Goal: Information Seeking & Learning: Find specific fact

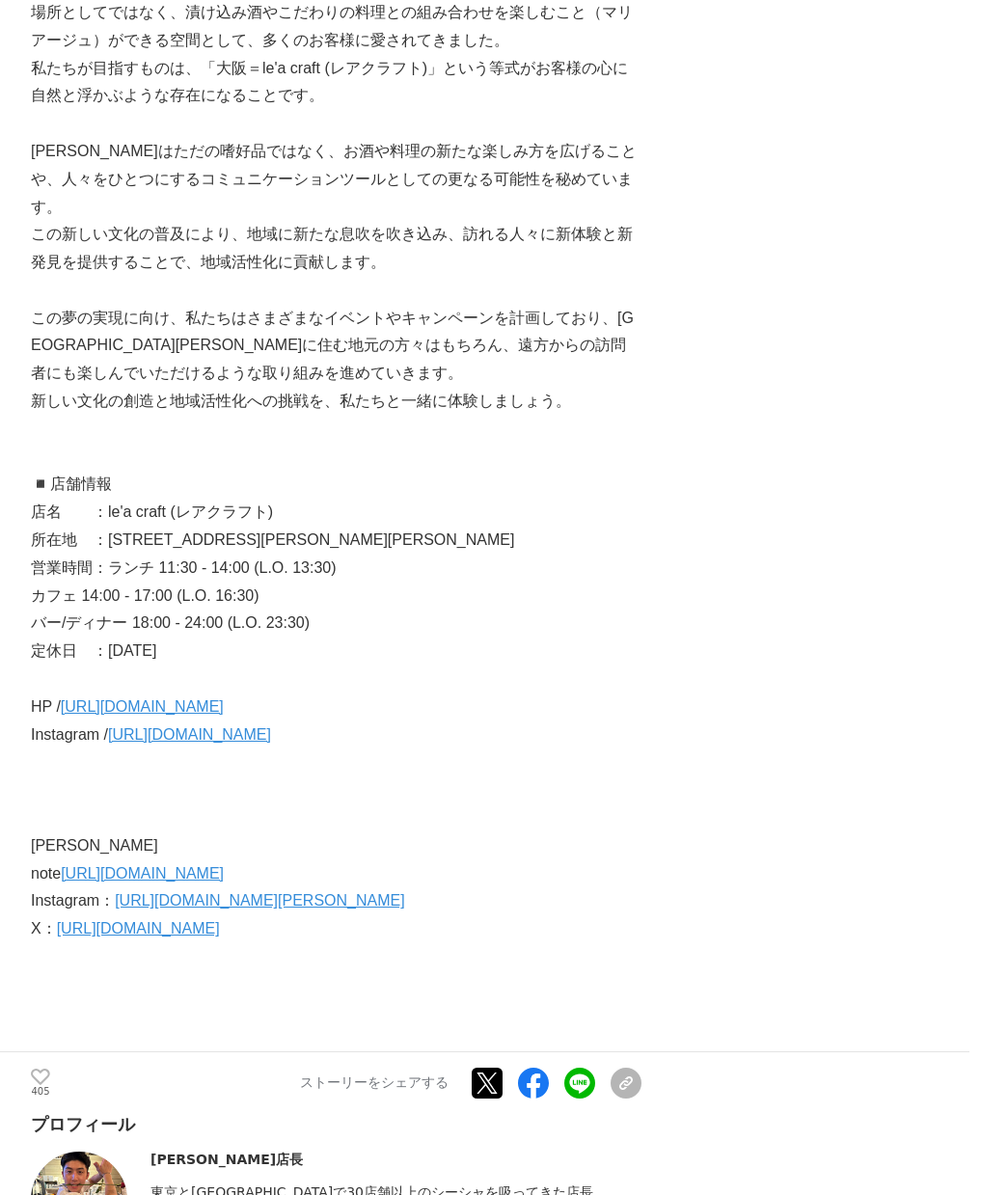
scroll to position [6557, 0]
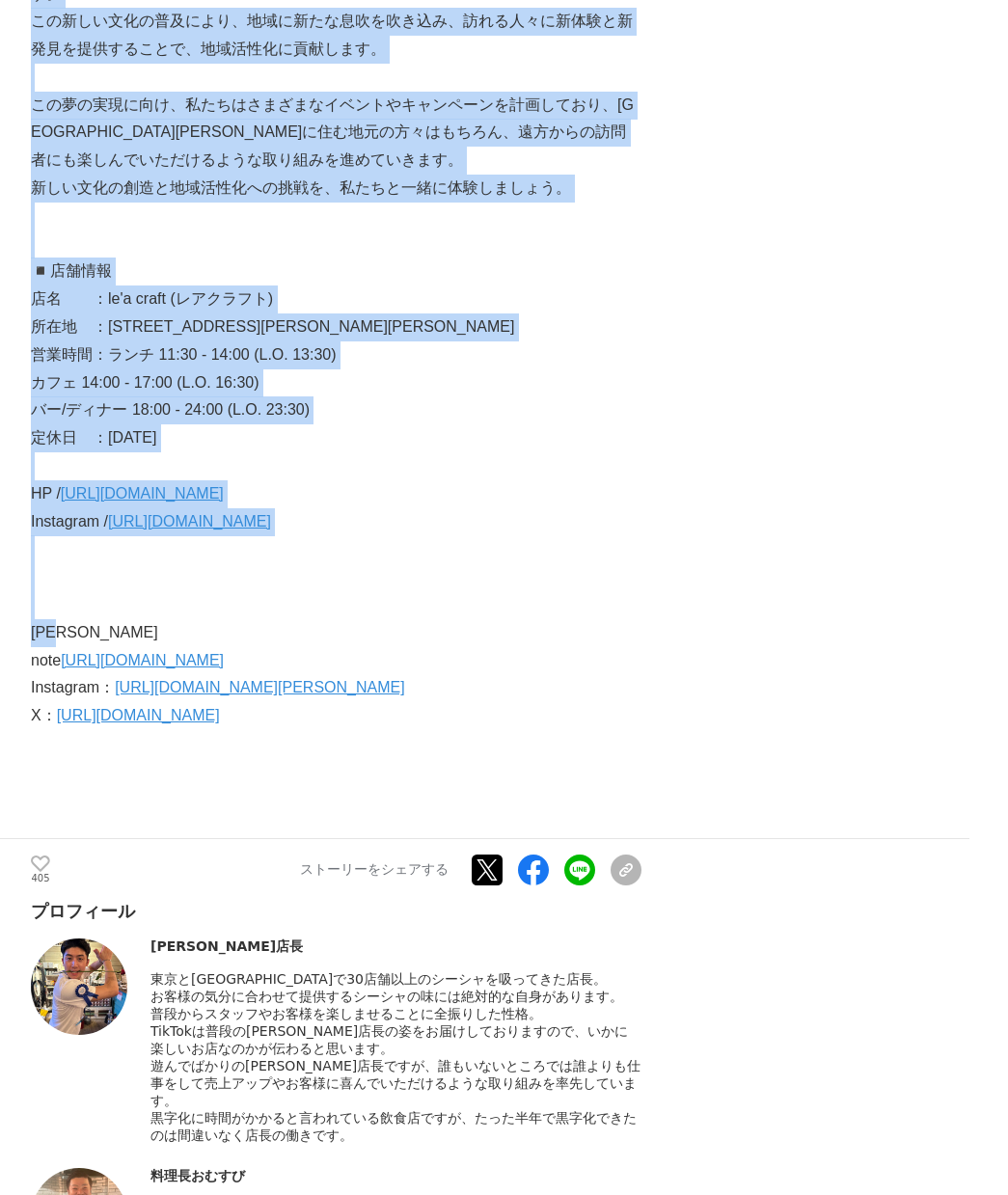
drag, startPoint x: 46, startPoint y: 613, endPoint x: 13, endPoint y: 617, distance: 33.2
click at [89, 619] on p "[PERSON_NAME]" at bounding box center [336, 633] width 610 height 28
click at [115, 619] on p "[PERSON_NAME]" at bounding box center [336, 633] width 610 height 28
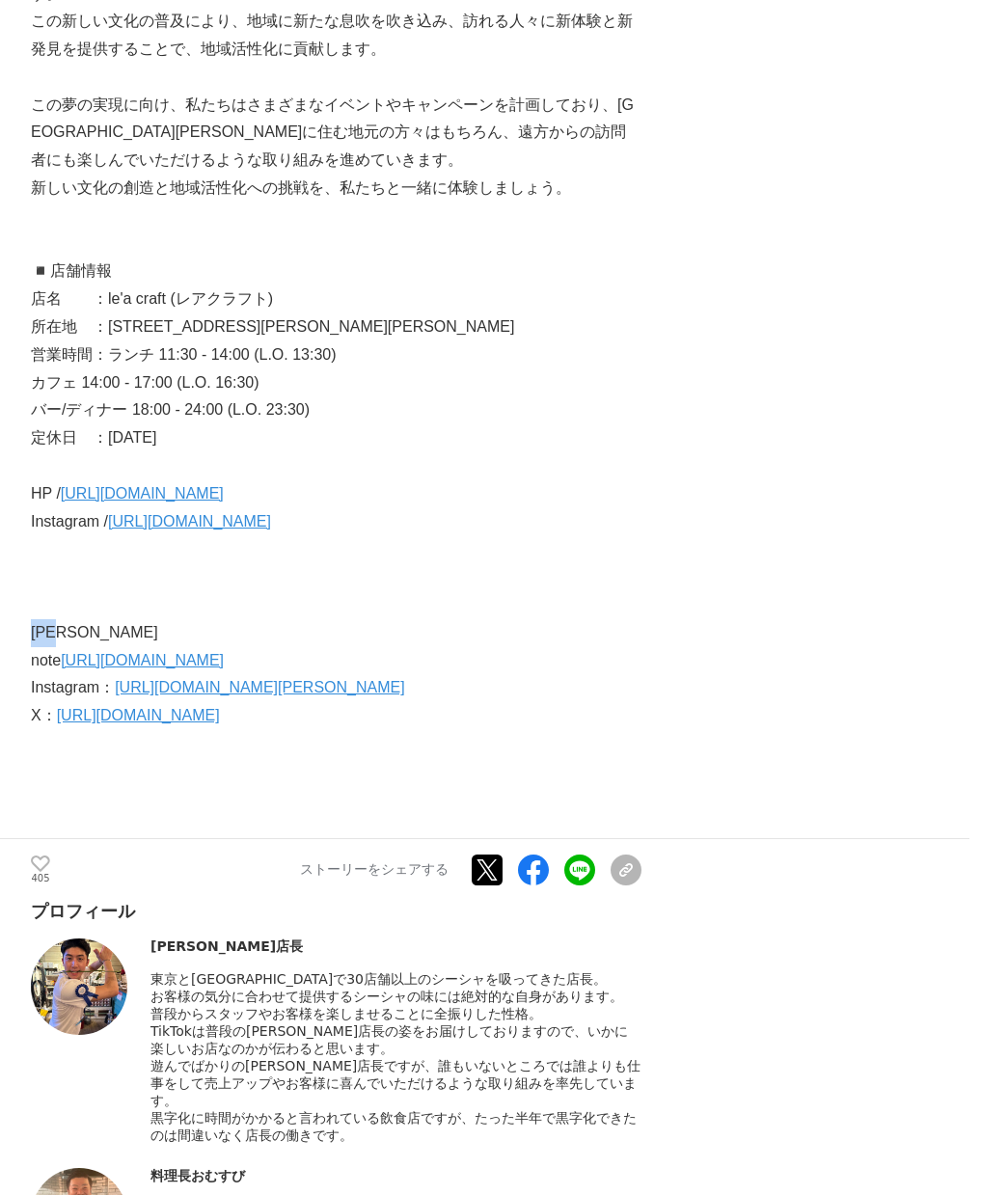
drag, startPoint x: 4, startPoint y: 613, endPoint x: 43, endPoint y: 609, distance: 39.2
click at [43, 619] on p "[PERSON_NAME]" at bounding box center [336, 633] width 610 height 28
copy p "[PERSON_NAME]"
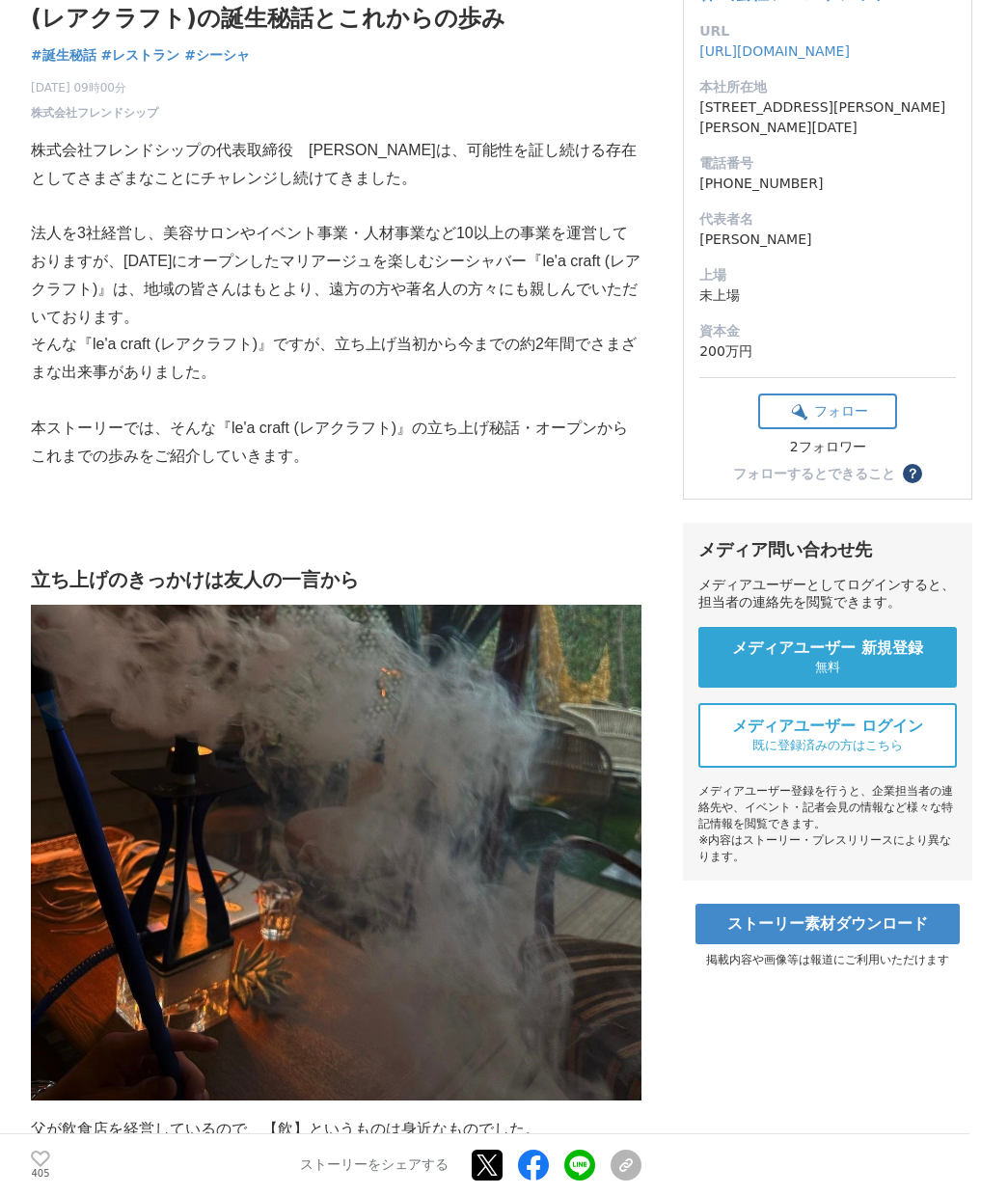
scroll to position [0, 0]
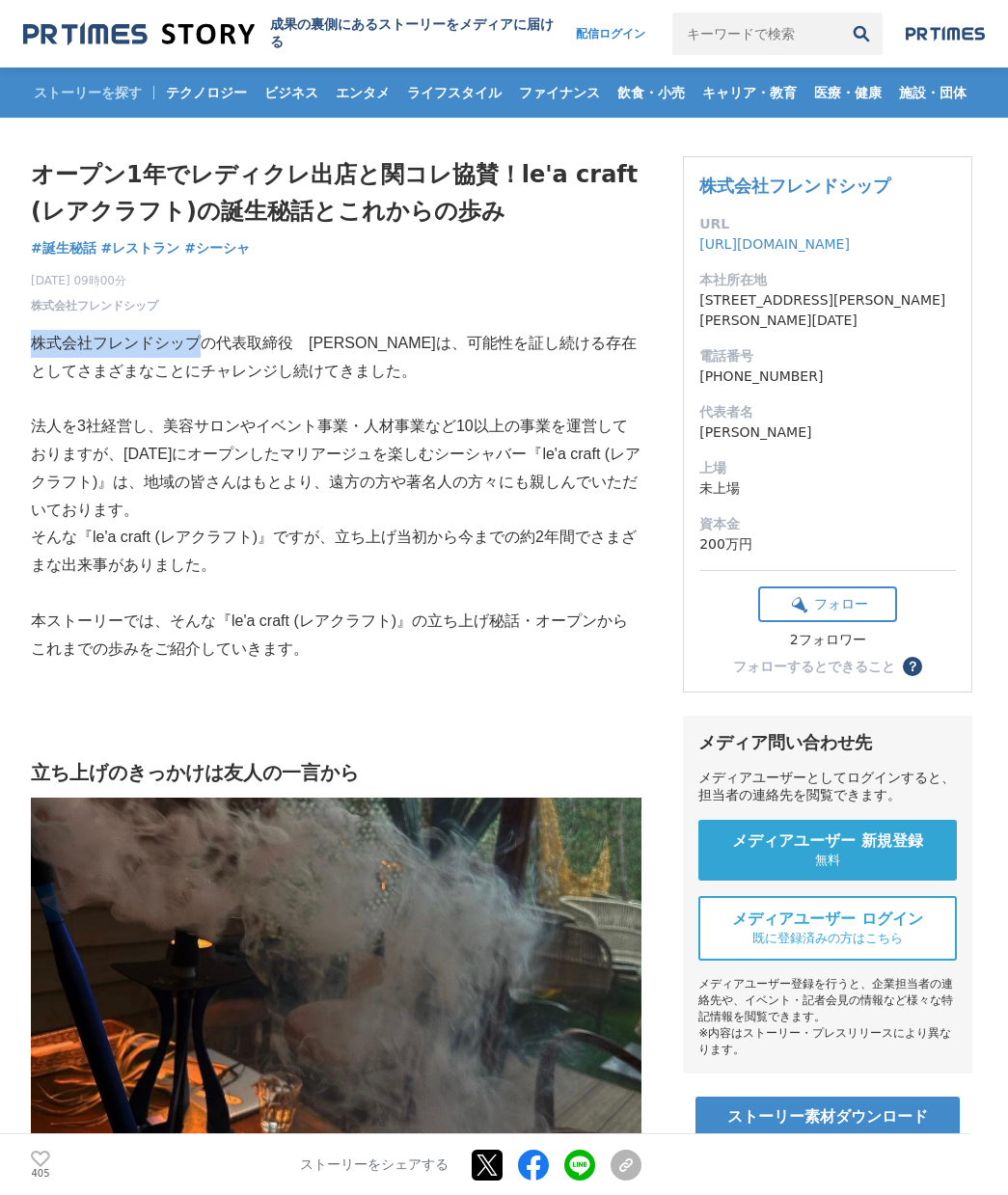
drag, startPoint x: 7, startPoint y: 344, endPoint x: 172, endPoint y: 341, distance: 165.0
click at [172, 341] on p "株式会社フレンドシップの代表取締役　[PERSON_NAME]は、可能性を証し続ける存在としてさまざまなことにチャレンジし続けてきました。" at bounding box center [336, 357] width 610 height 56
copy p "株式会社フレンドシップ"
drag, startPoint x: 483, startPoint y: 178, endPoint x: 530, endPoint y: 179, distance: 47.0
click at [530, 179] on h1 "オープン1年でレディクレ出店と関コレ協賛！le'a craft (レアクラフト)の誕生秘話とこれからの歩み" at bounding box center [336, 193] width 610 height 74
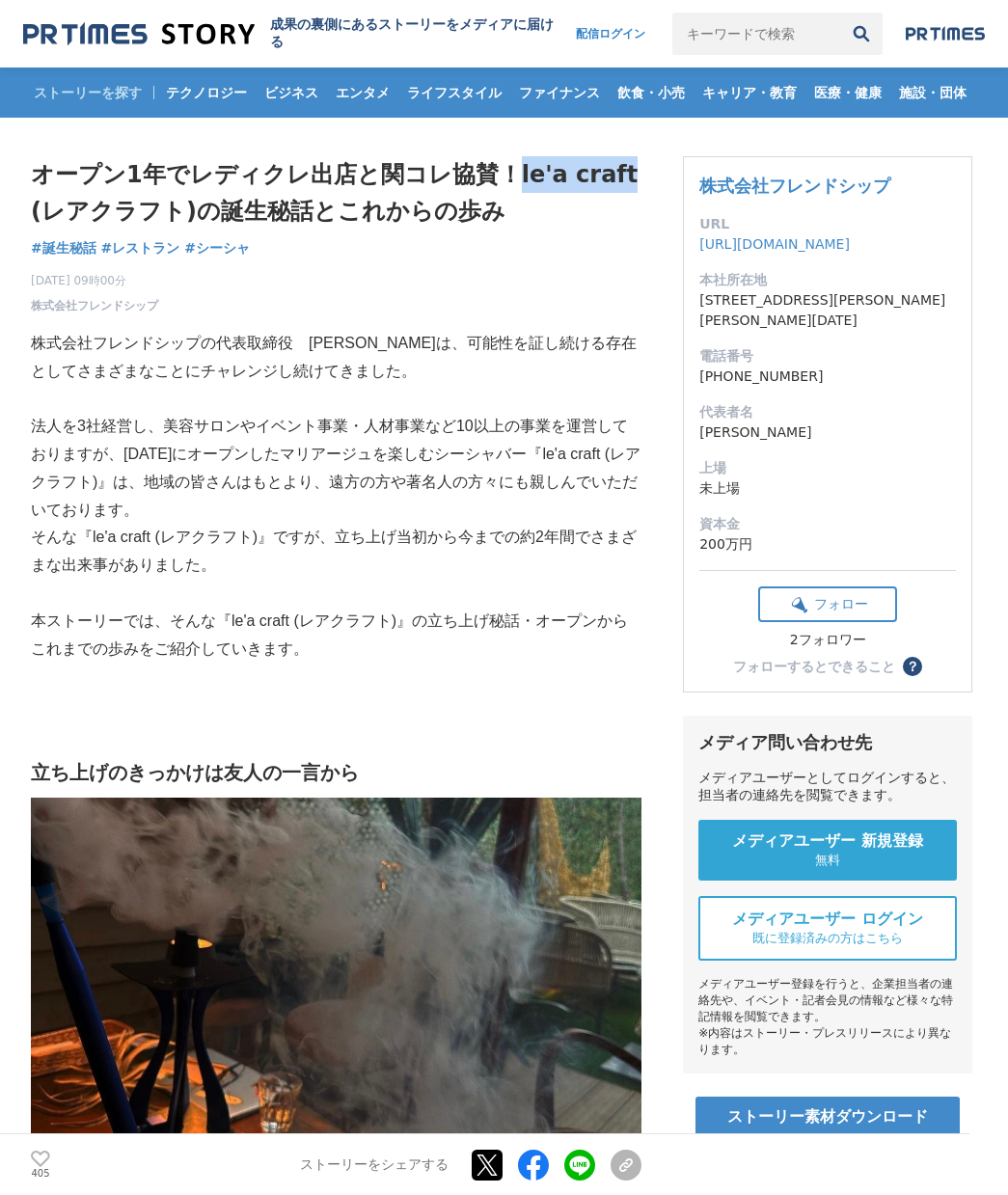
drag, startPoint x: 474, startPoint y: 174, endPoint x: 586, endPoint y: 173, distance: 112.0
click at [586, 173] on h1 "オープン1年でレディクレ出店と関コレ協賛！le'a craft (レアクラフト)の誕生秘話とこれからの歩み" at bounding box center [336, 193] width 610 height 74
copy h1 "le'a craft"
